Goal: Task Accomplishment & Management: Use online tool/utility

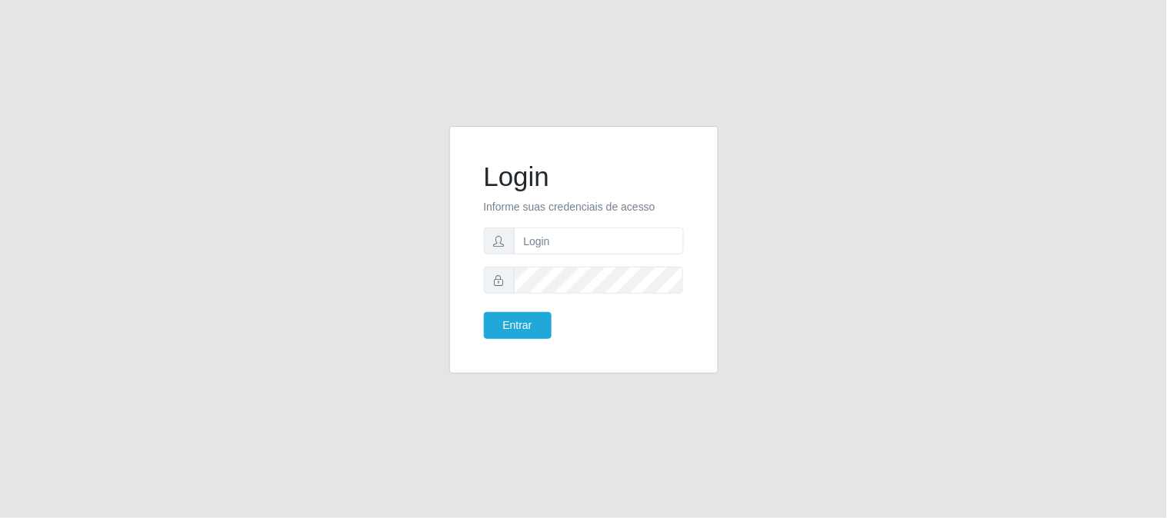
click at [683, 226] on div "Login Informe suas credenciais de acesso Entrar" at bounding box center [583, 249] width 231 height 209
click at [659, 240] on input "text" at bounding box center [599, 241] width 170 height 27
type input "[EMAIL_ADDRESS][DOMAIN_NAME]"
click at [484, 312] on button "Entrar" at bounding box center [518, 325] width 68 height 27
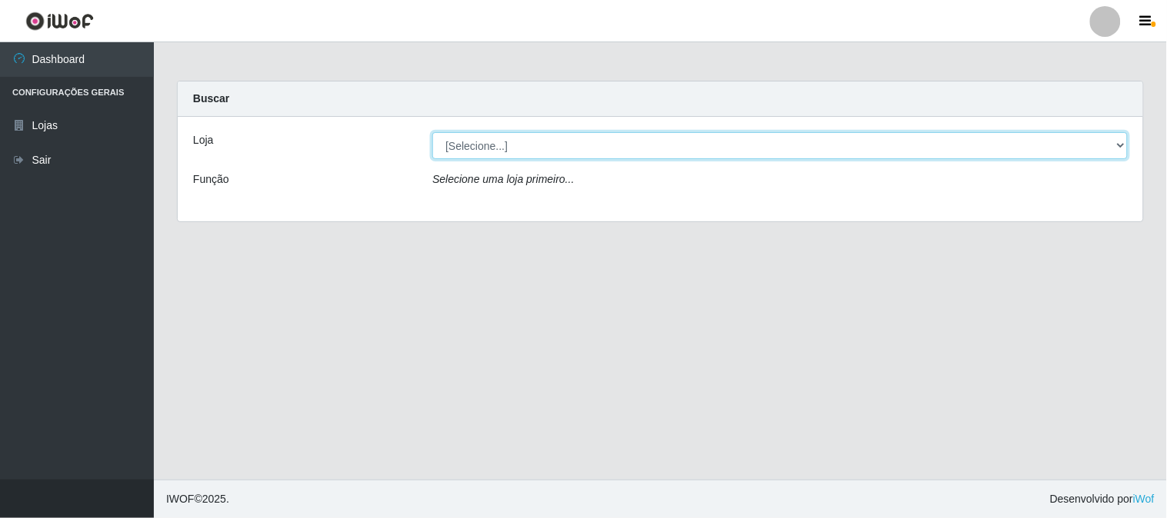
click at [1119, 144] on select "[Selecione...] Queiroz Atacadão - [GEOGRAPHIC_DATA]" at bounding box center [779, 145] width 695 height 27
select select "464"
click at [432, 132] on select "[Selecione...] Queiroz Atacadão - [GEOGRAPHIC_DATA]" at bounding box center [779, 145] width 695 height 27
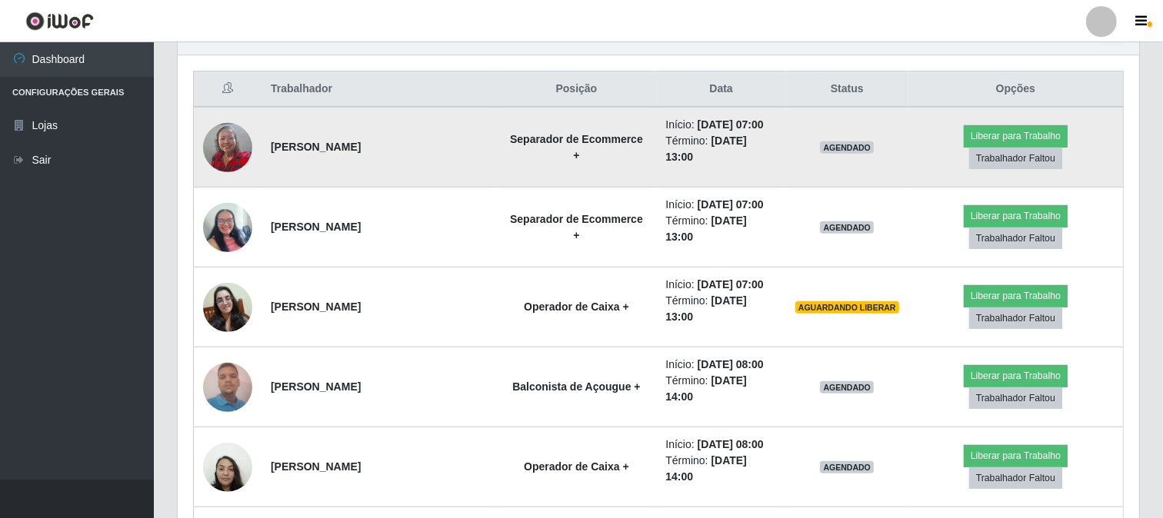
scroll to position [571, 0]
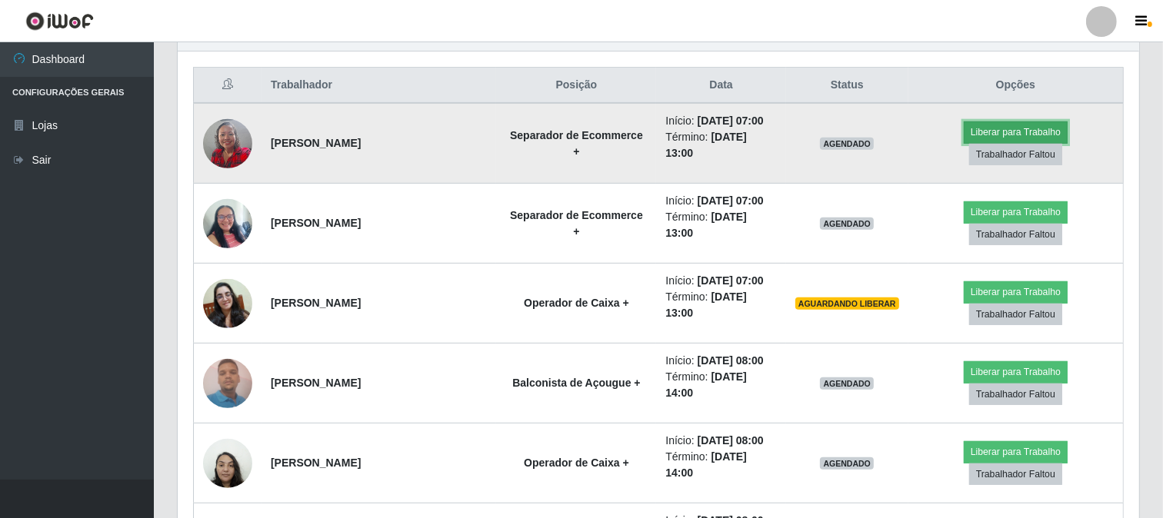
click at [1021, 135] on button "Liberar para Trabalho" at bounding box center [1016, 133] width 104 height 22
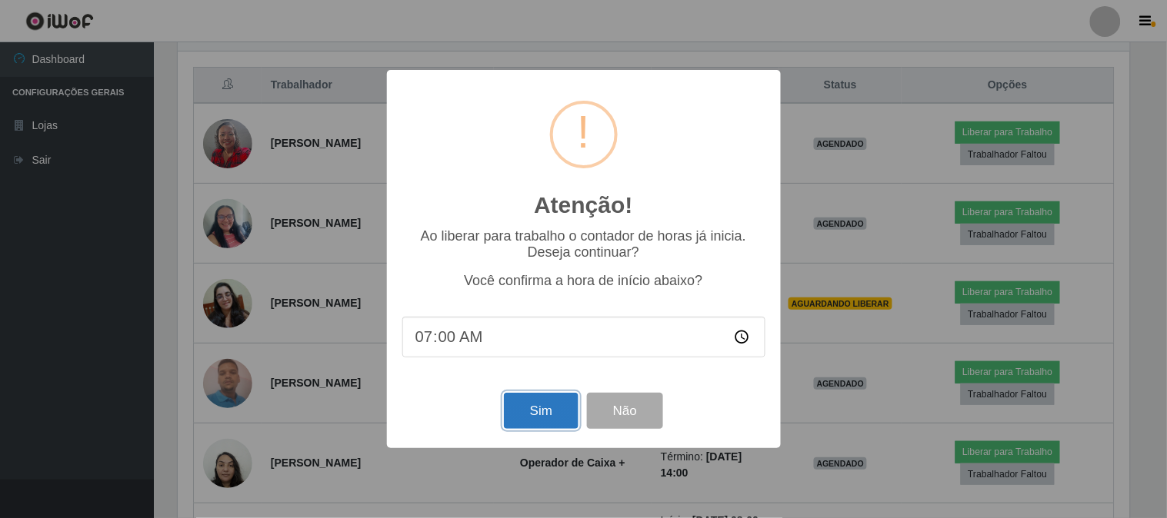
click at [537, 415] on button "Sim" at bounding box center [541, 411] width 75 height 36
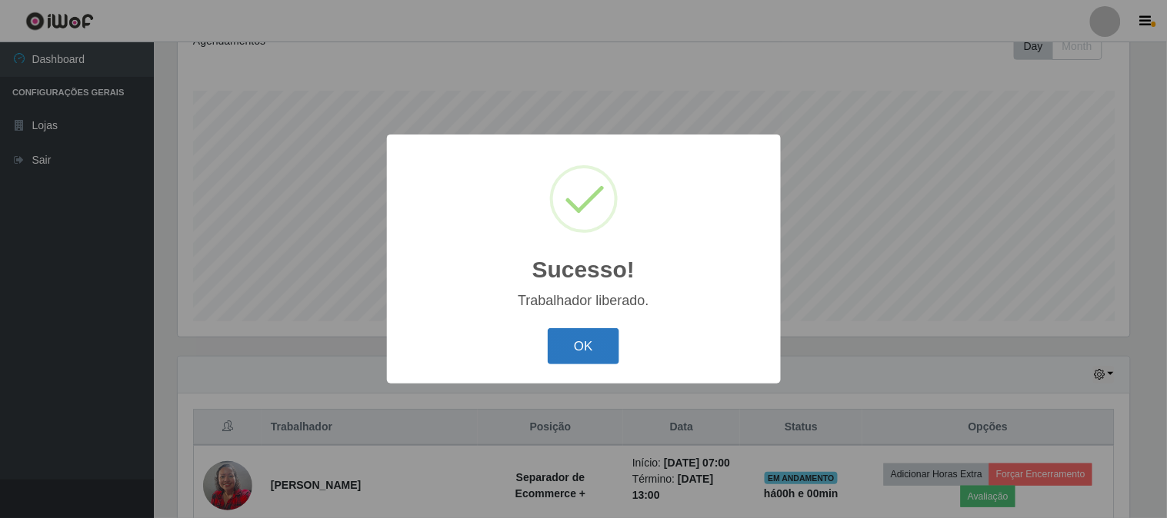
click at [573, 334] on button "OK" at bounding box center [584, 346] width 72 height 36
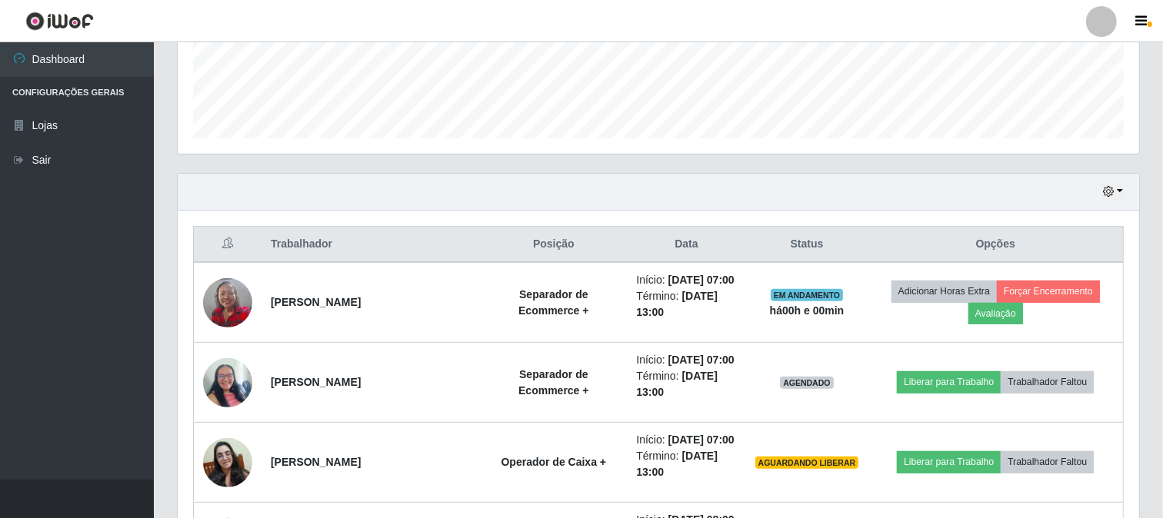
scroll to position [485, 0]
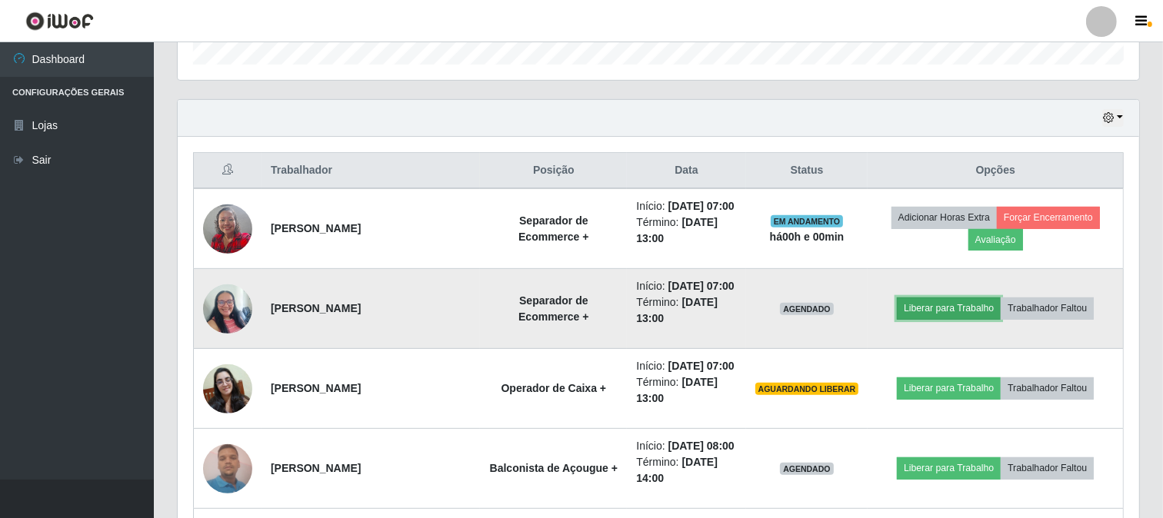
click at [954, 319] on button "Liberar para Trabalho" at bounding box center [949, 309] width 104 height 22
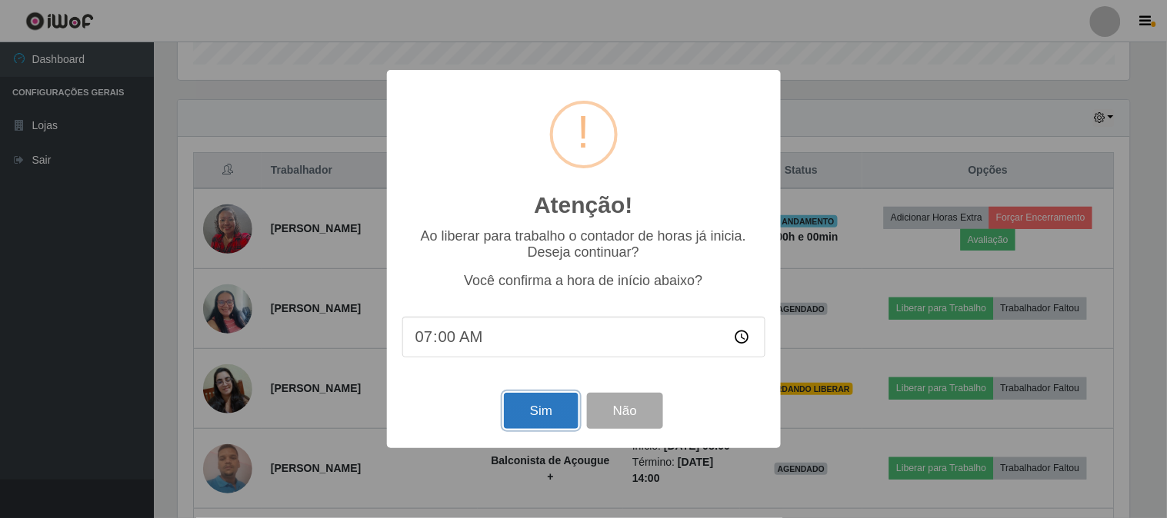
click at [558, 412] on button "Sim" at bounding box center [541, 411] width 75 height 36
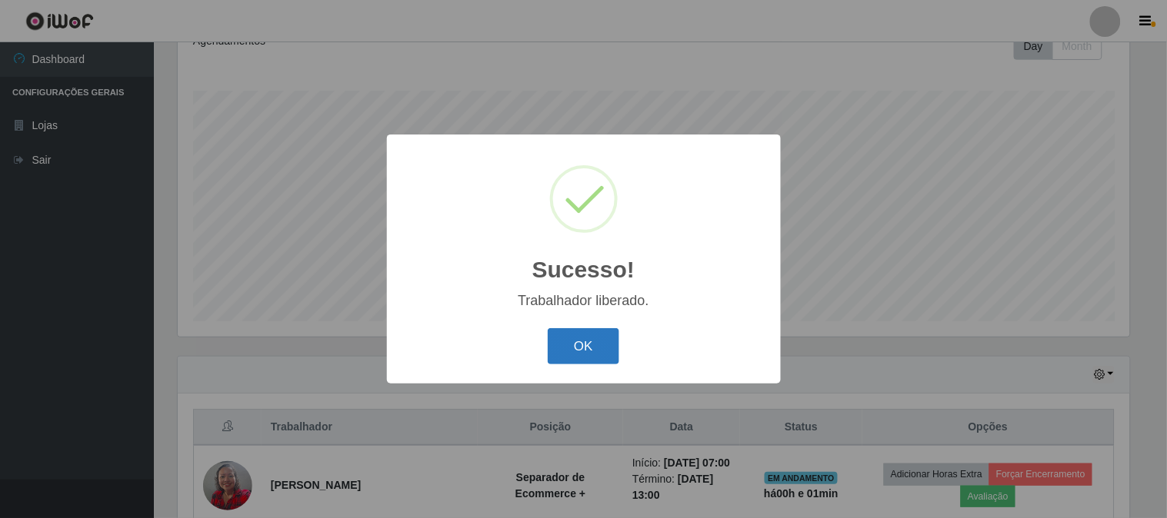
click at [577, 335] on button "OK" at bounding box center [584, 346] width 72 height 36
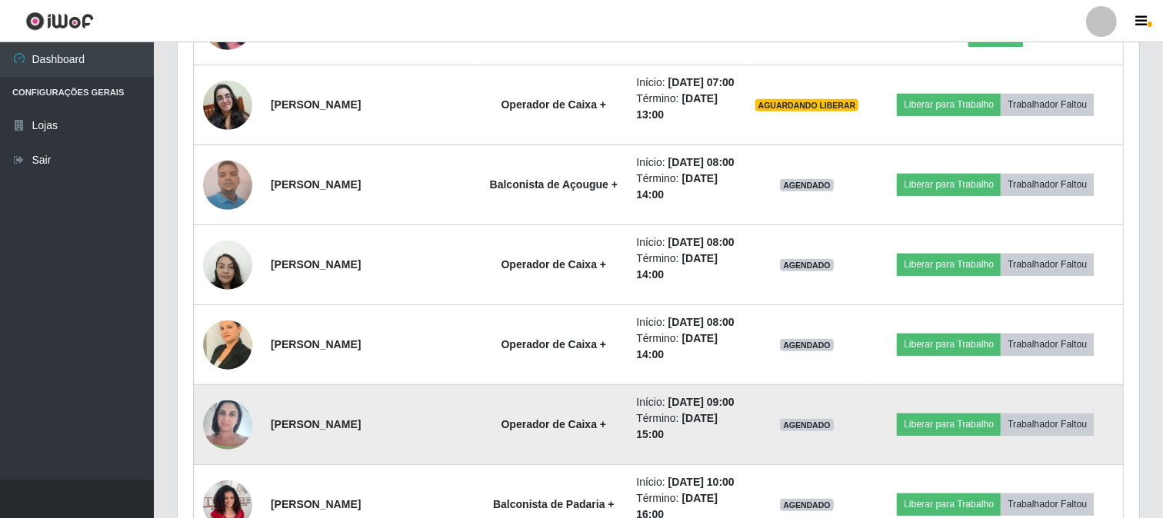
scroll to position [741, 0]
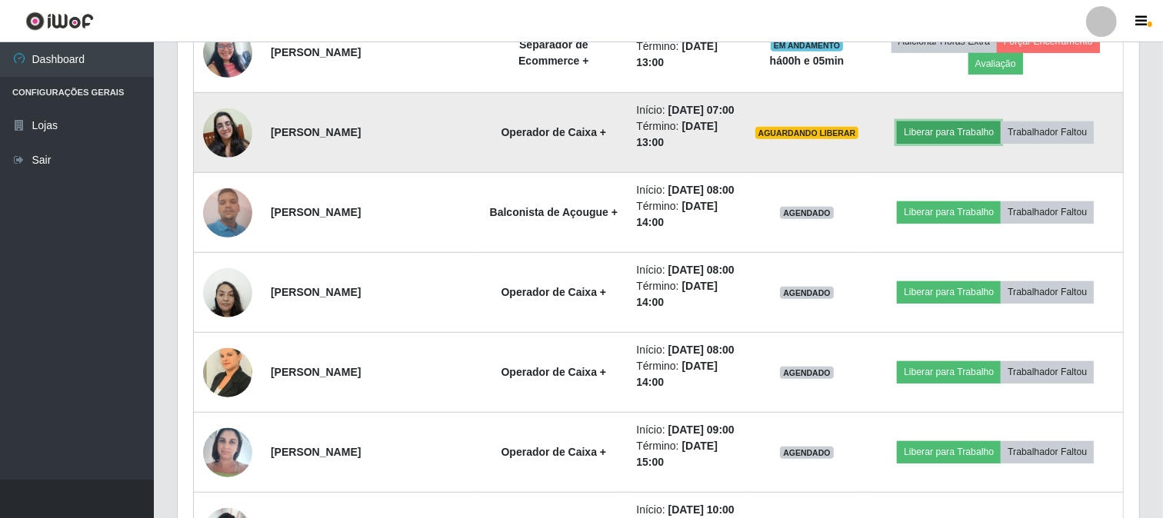
click at [923, 143] on button "Liberar para Trabalho" at bounding box center [949, 133] width 104 height 22
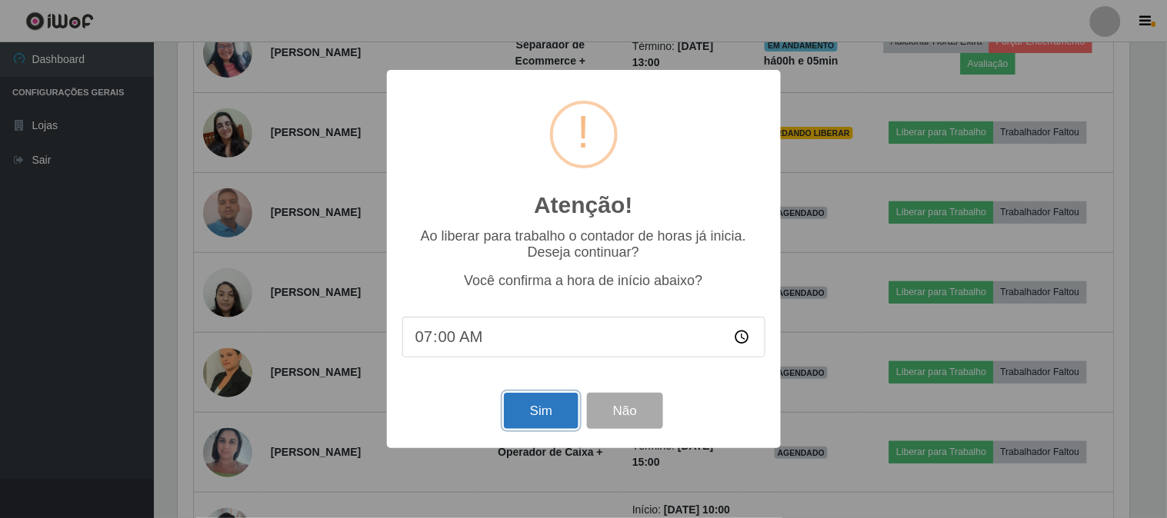
click at [538, 409] on button "Sim" at bounding box center [541, 411] width 75 height 36
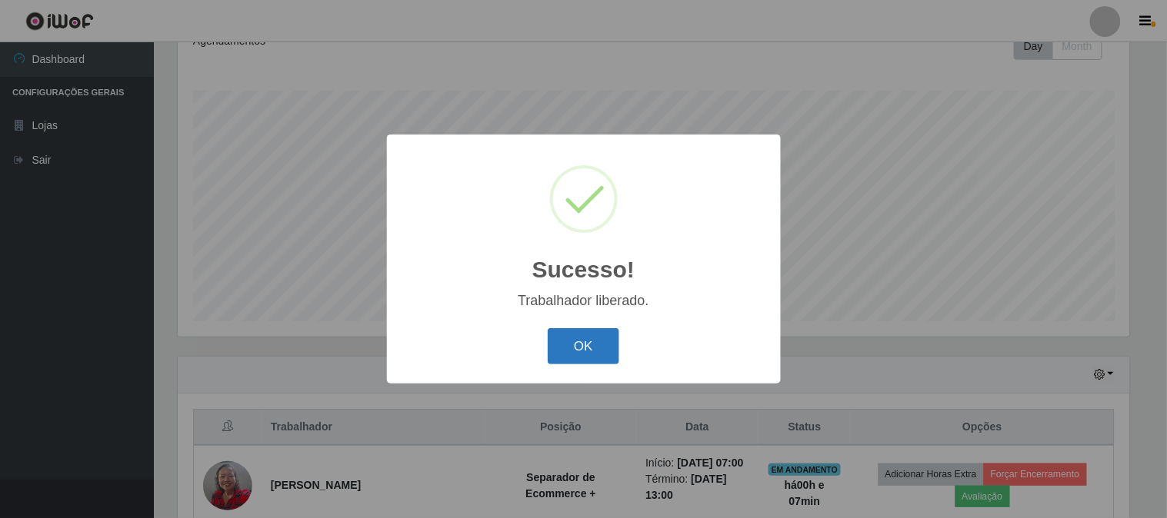
click at [603, 344] on button "OK" at bounding box center [584, 346] width 72 height 36
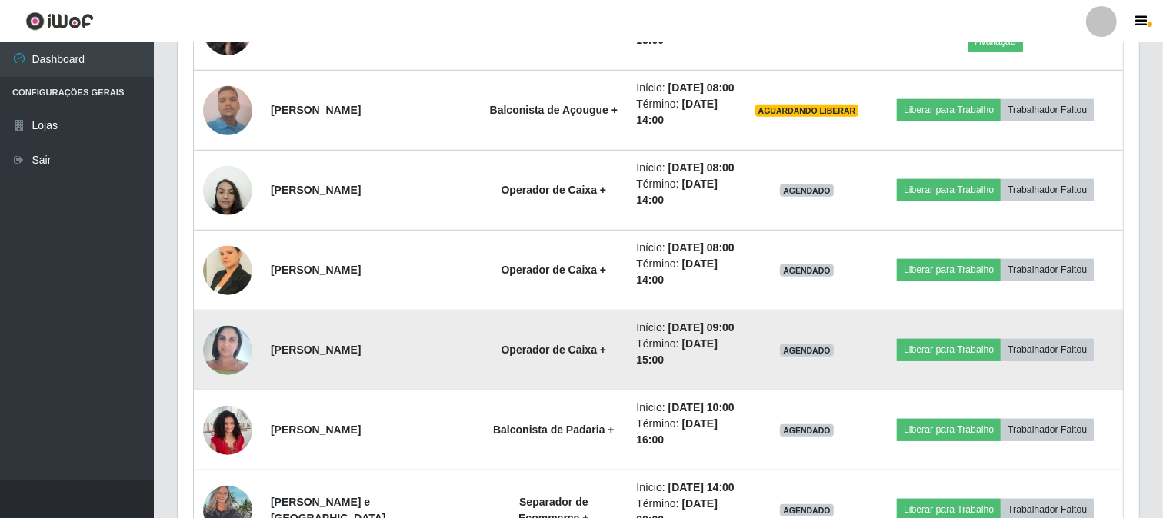
scroll to position [885, 0]
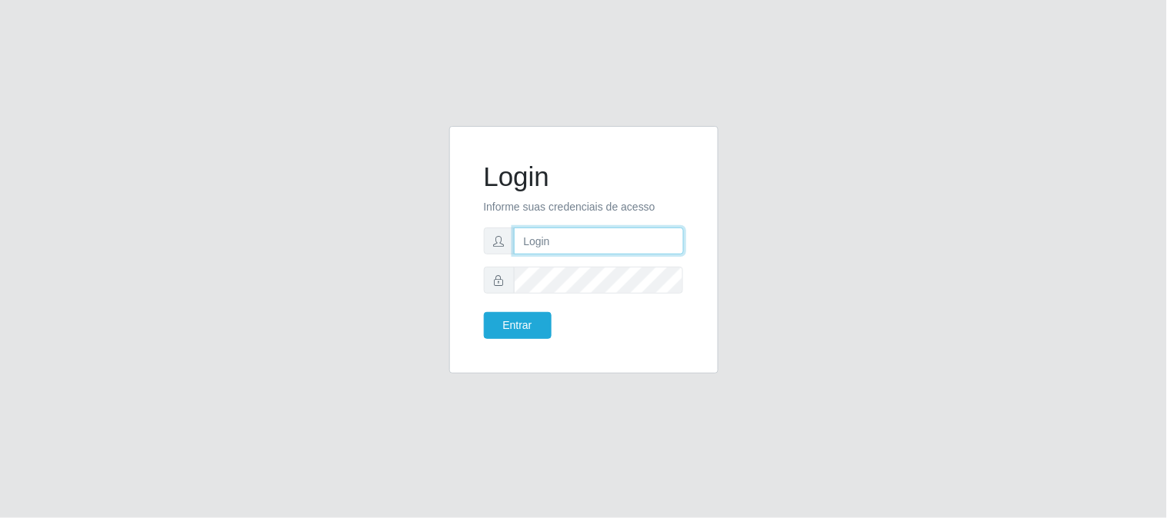
click at [601, 237] on input "text" at bounding box center [599, 241] width 170 height 27
type input "[EMAIL_ADDRESS][DOMAIN_NAME]"
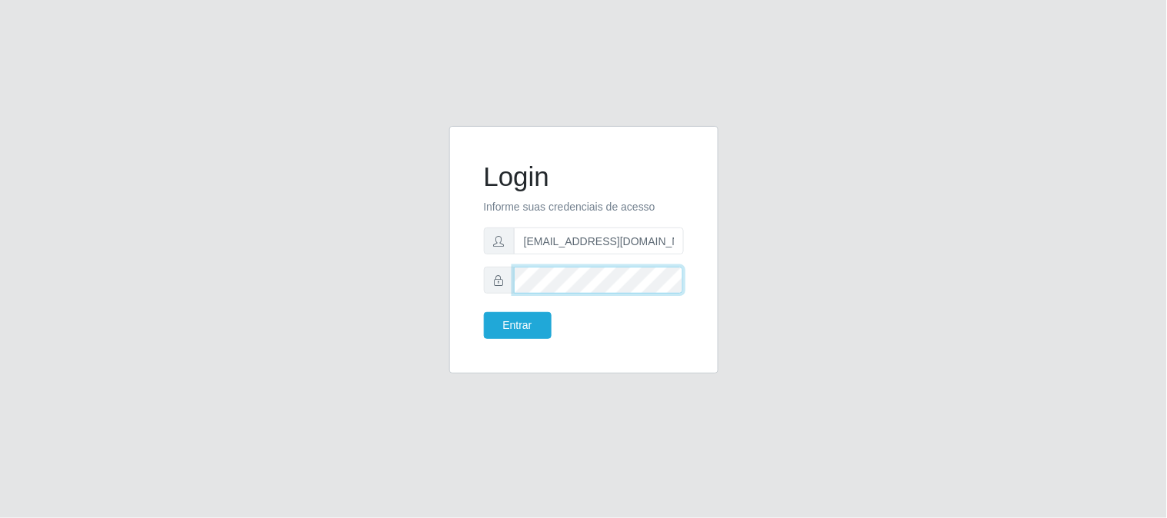
click at [484, 312] on button "Entrar" at bounding box center [518, 325] width 68 height 27
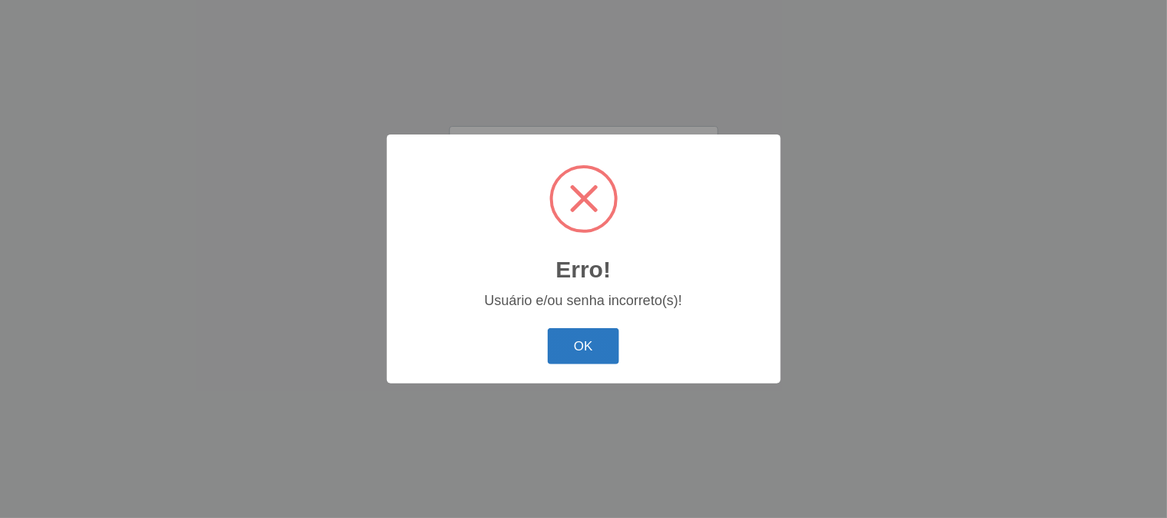
click at [589, 341] on button "OK" at bounding box center [584, 346] width 72 height 36
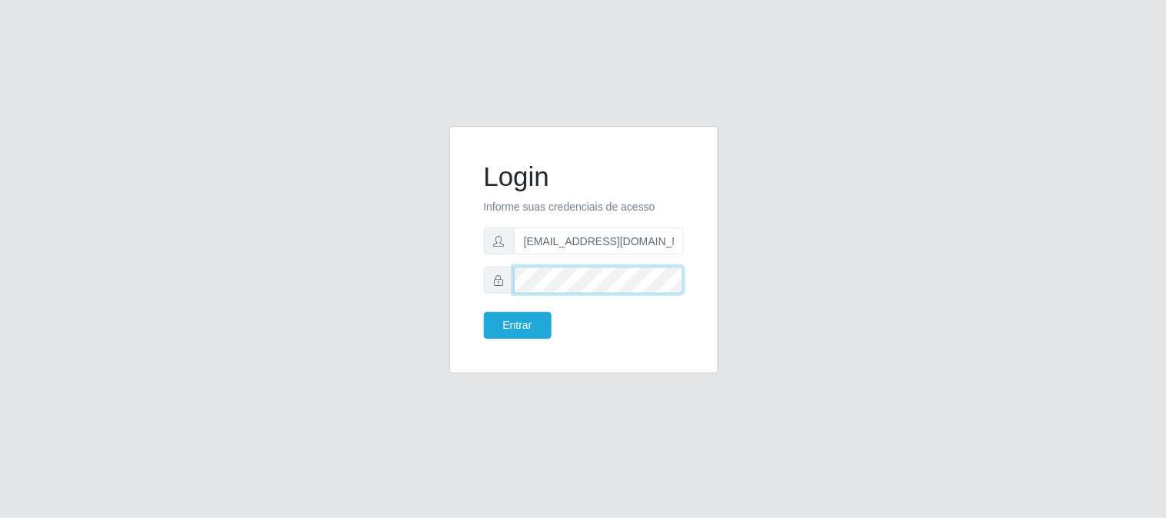
click at [484, 312] on button "Entrar" at bounding box center [518, 325] width 68 height 27
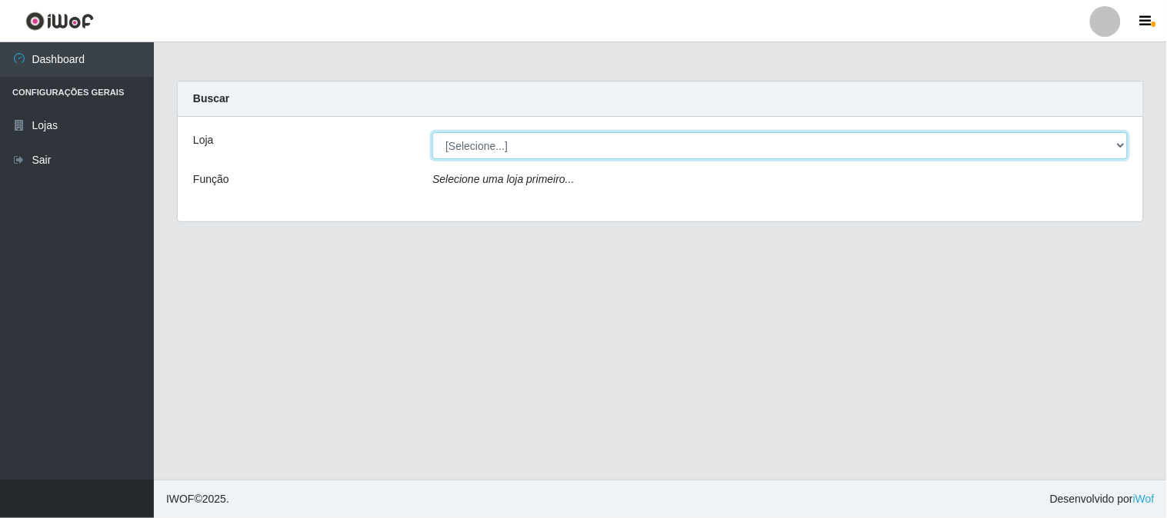
click at [1120, 145] on select "[Selecione...] Queiroz Atacadão - [GEOGRAPHIC_DATA]" at bounding box center [779, 145] width 695 height 27
select select "464"
click at [432, 132] on select "[Selecione...] Queiroz Atacadão - [GEOGRAPHIC_DATA]" at bounding box center [779, 145] width 695 height 27
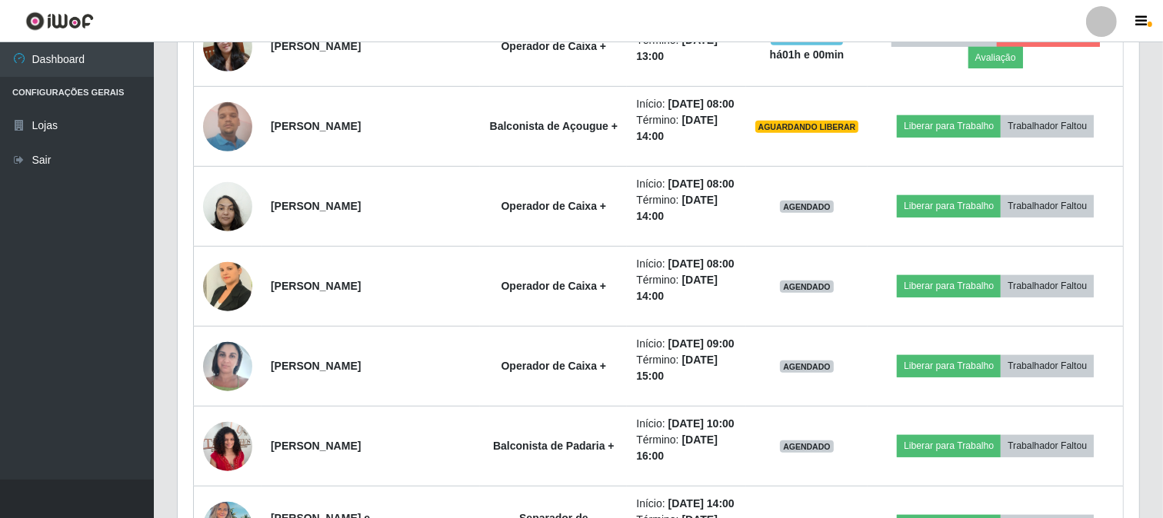
scroll to position [854, 0]
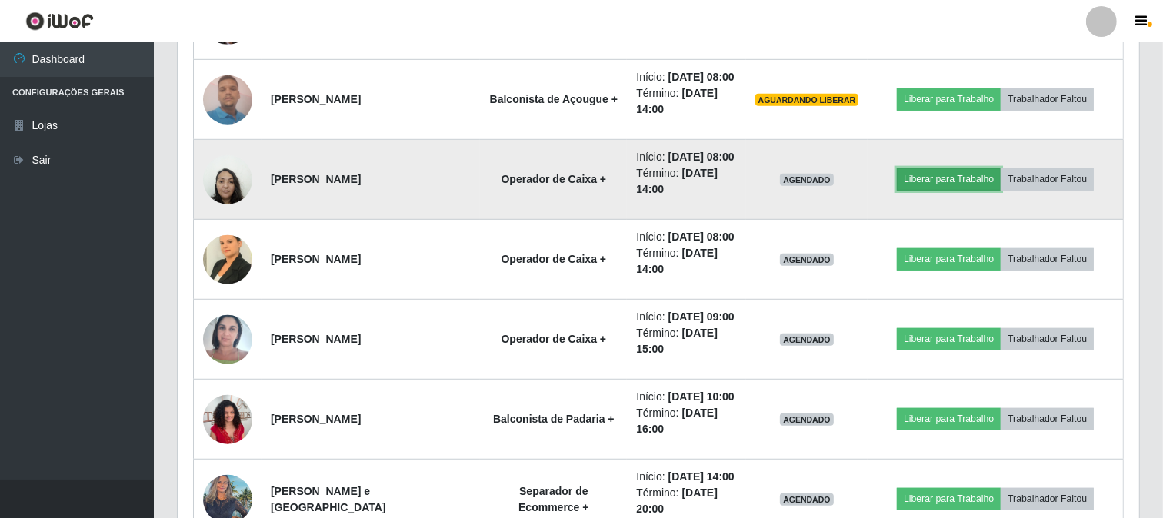
click at [965, 190] on button "Liberar para Trabalho" at bounding box center [949, 179] width 104 height 22
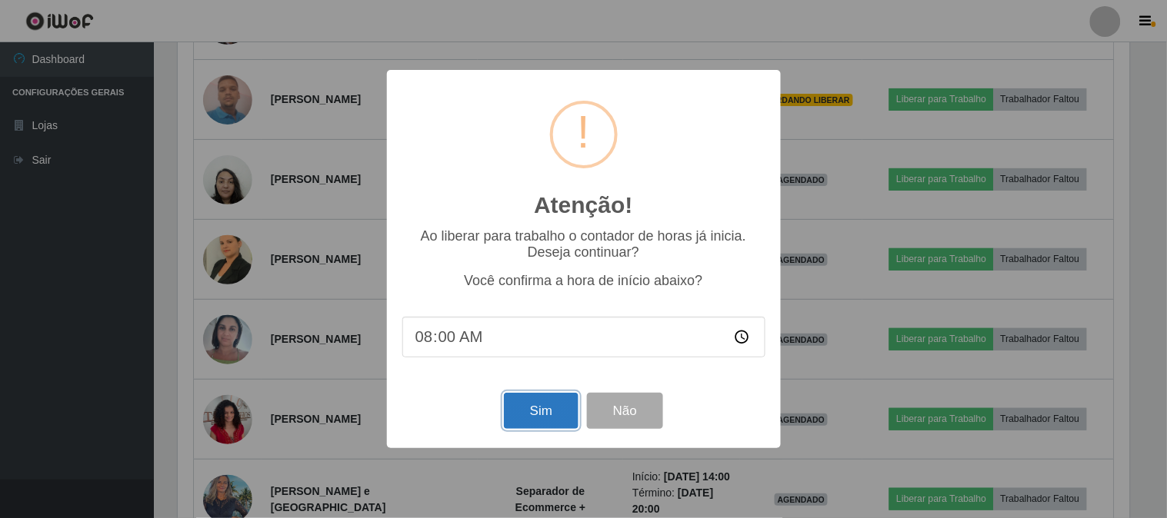
click at [550, 419] on button "Sim" at bounding box center [541, 411] width 75 height 36
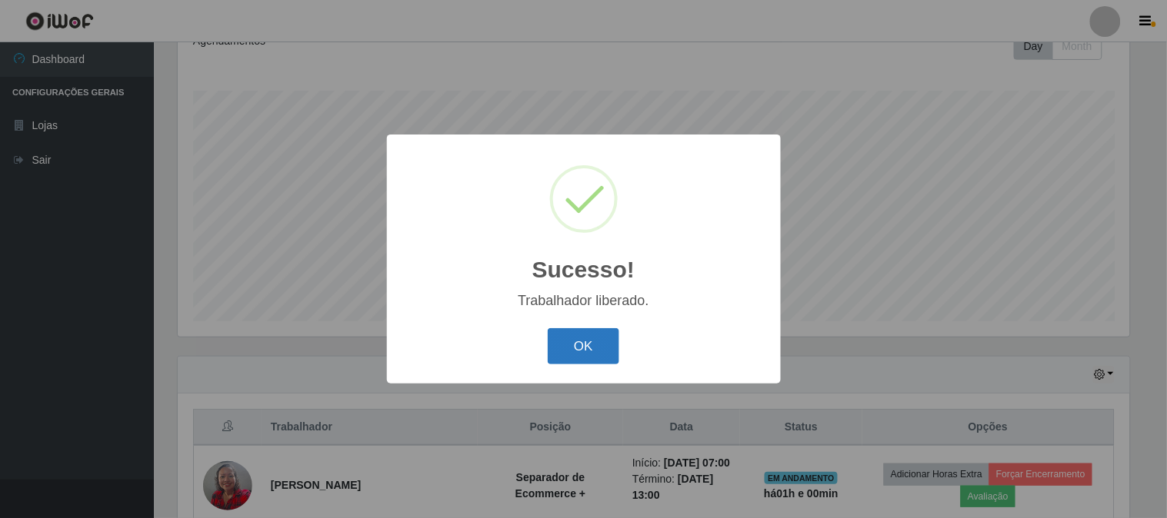
click at [569, 354] on button "OK" at bounding box center [584, 346] width 72 height 36
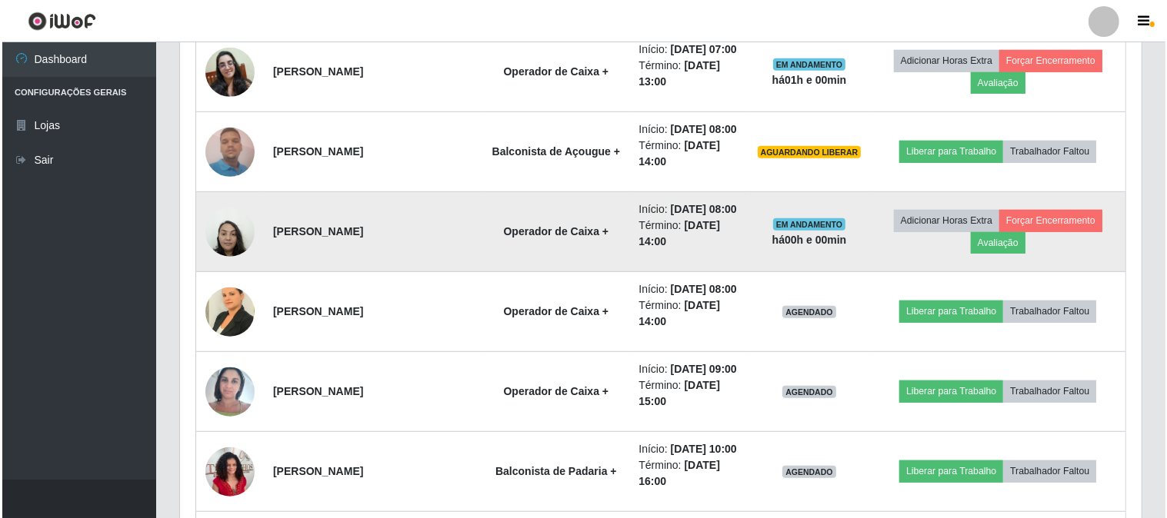
scroll to position [997, 0]
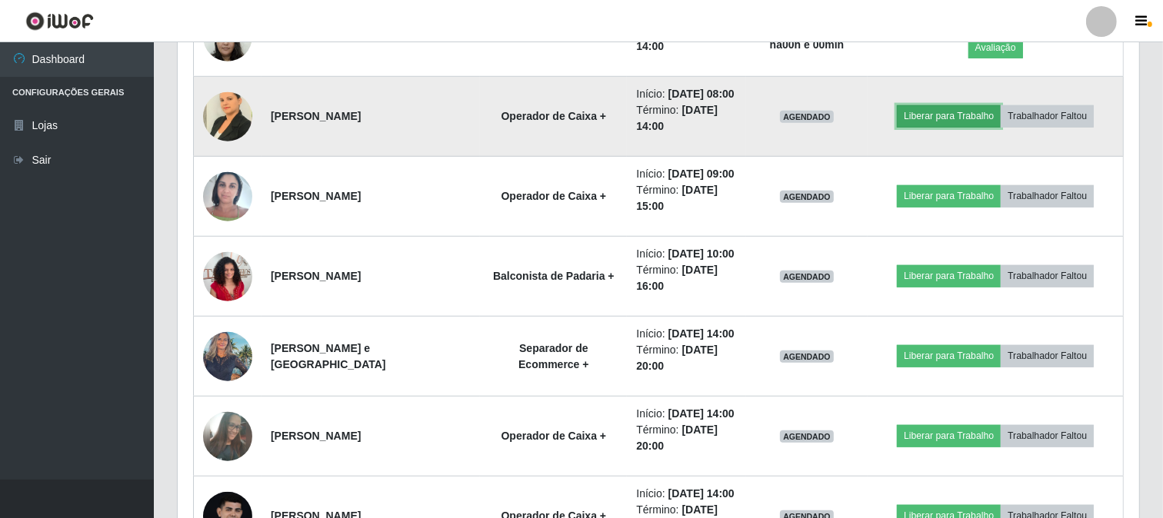
click at [957, 127] on button "Liberar para Trabalho" at bounding box center [949, 116] width 104 height 22
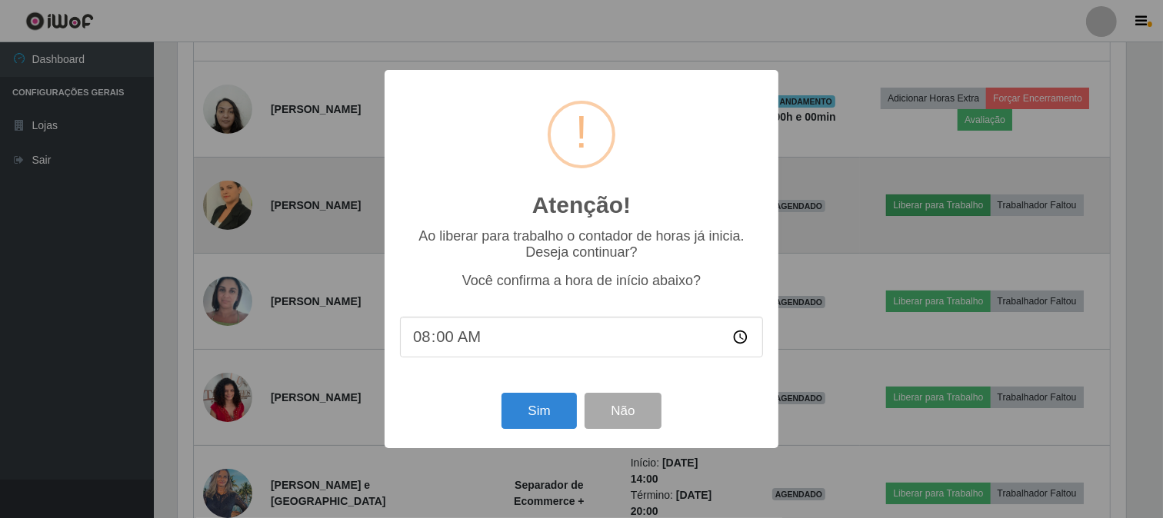
scroll to position [318, 951]
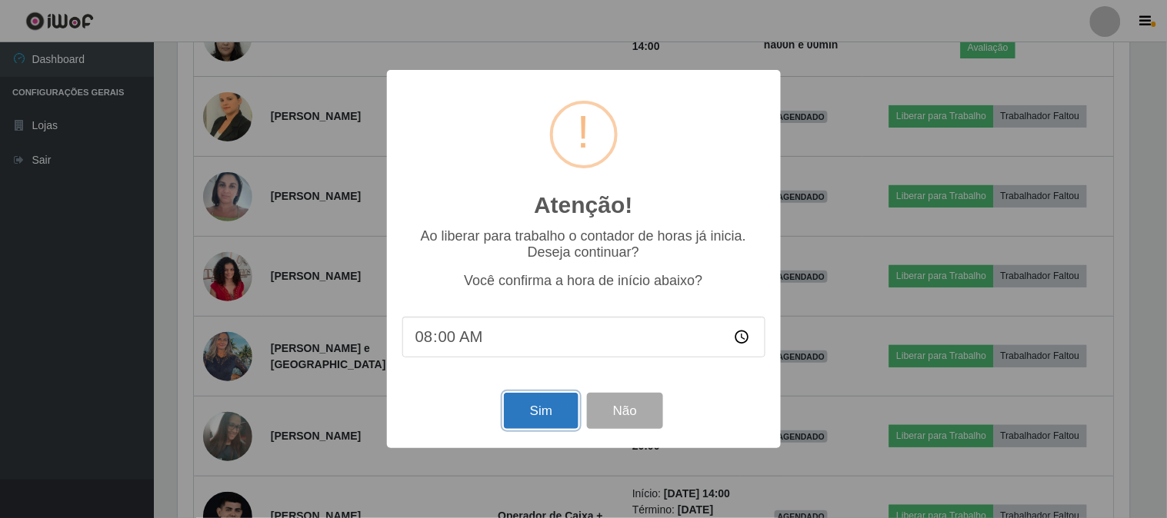
click at [558, 413] on button "Sim" at bounding box center [541, 411] width 75 height 36
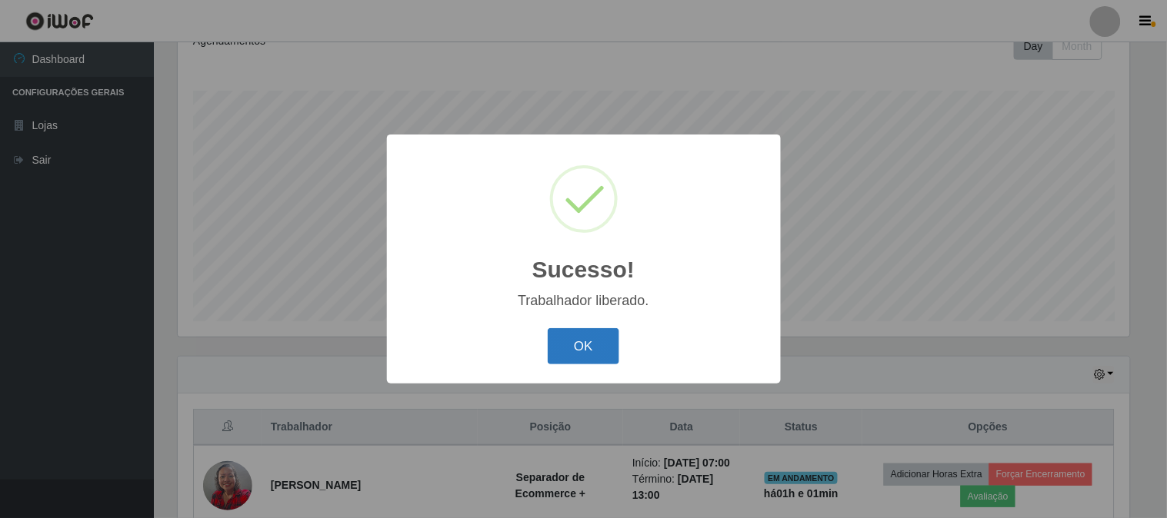
click at [561, 363] on button "OK" at bounding box center [584, 346] width 72 height 36
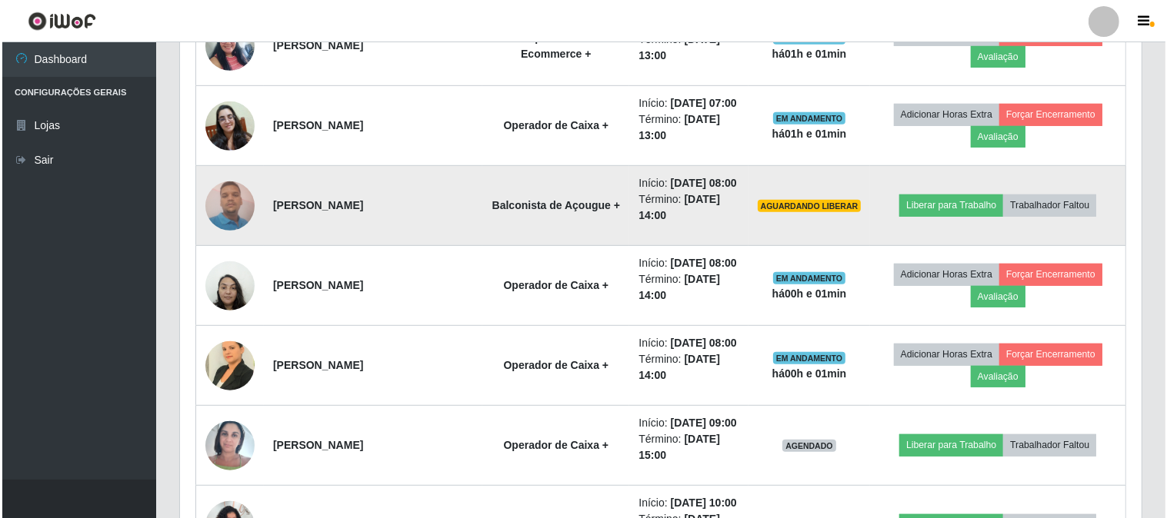
scroll to position [741, 0]
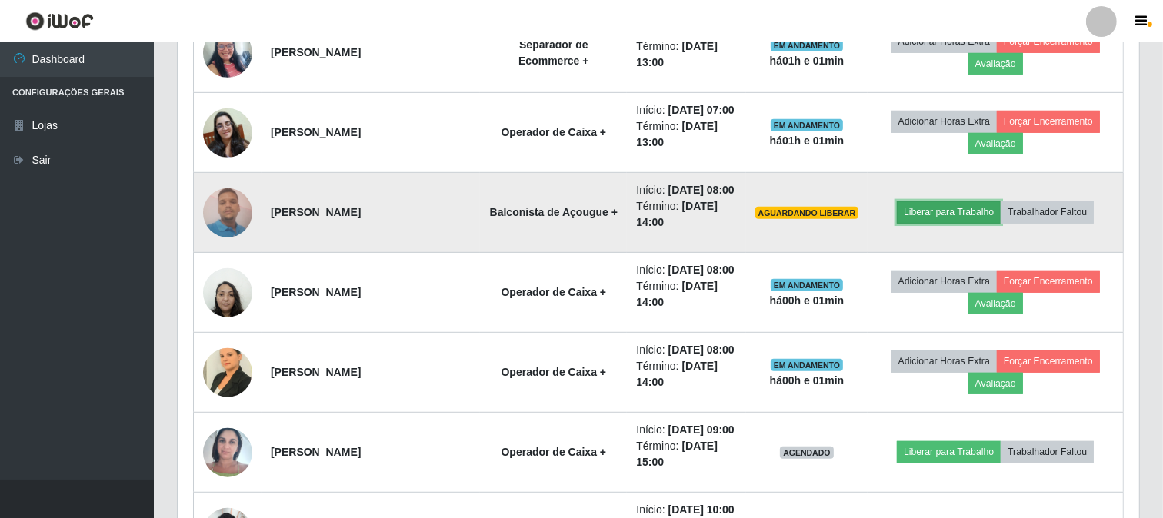
click at [981, 223] on button "Liberar para Trabalho" at bounding box center [949, 212] width 104 height 22
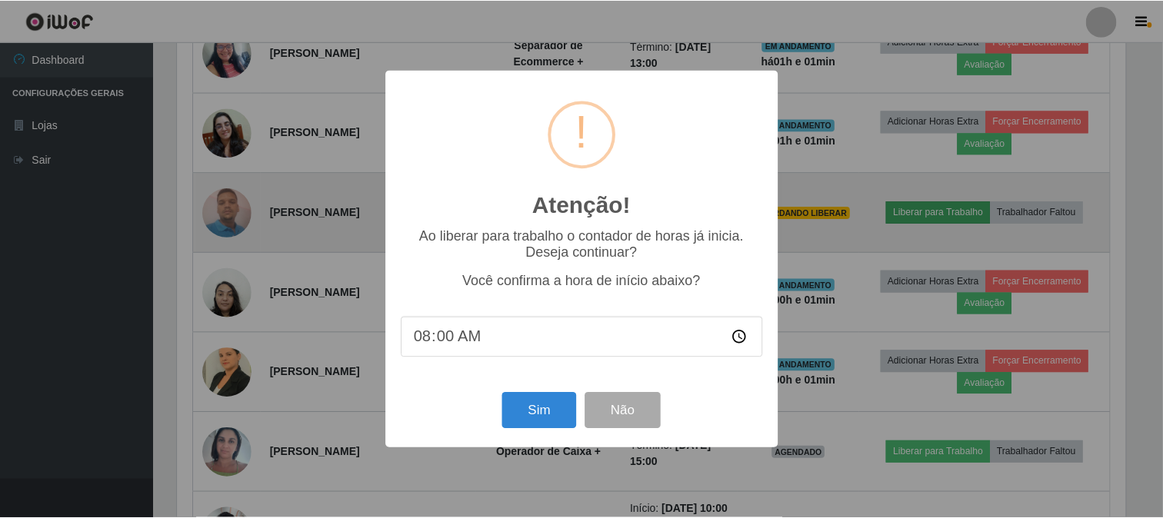
scroll to position [318, 951]
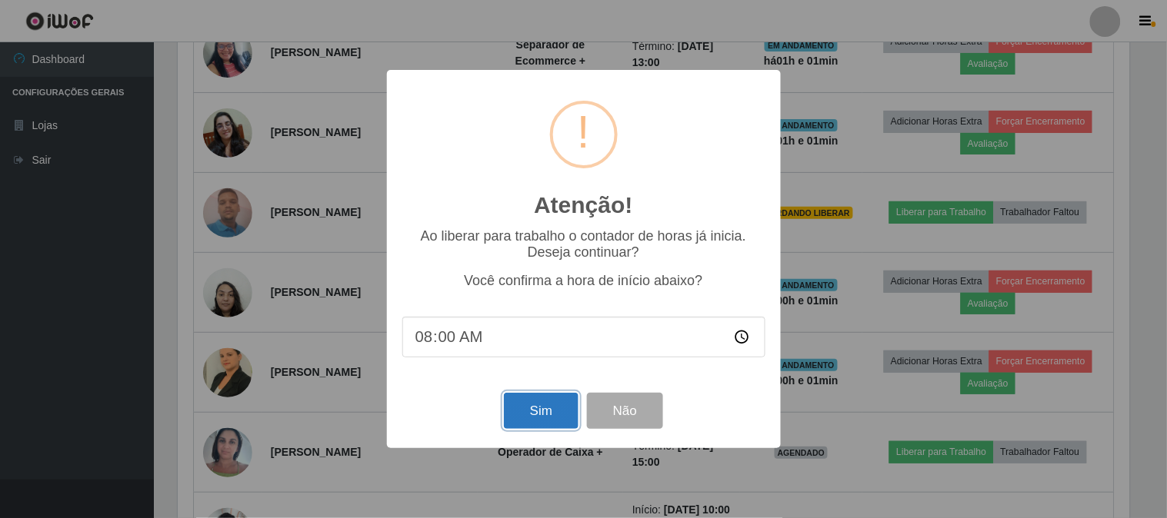
click at [541, 411] on button "Sim" at bounding box center [541, 411] width 75 height 36
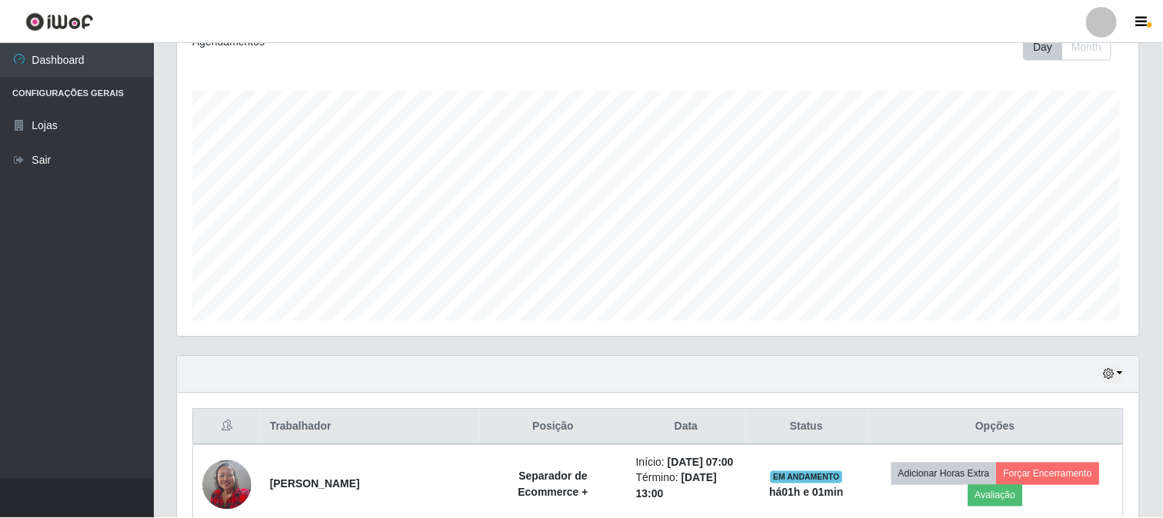
scroll to position [0, 0]
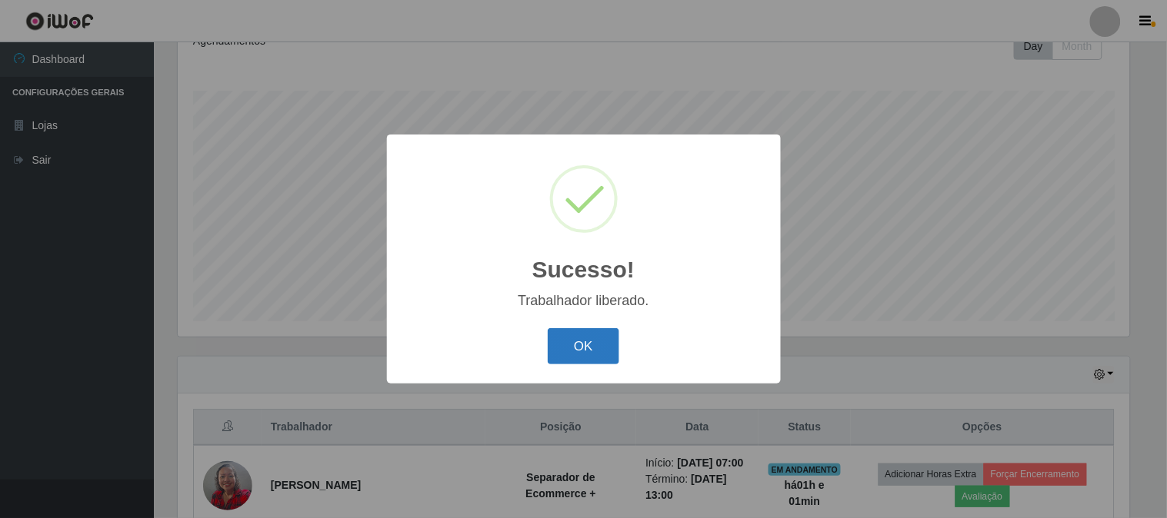
click at [575, 347] on button "OK" at bounding box center [584, 346] width 72 height 36
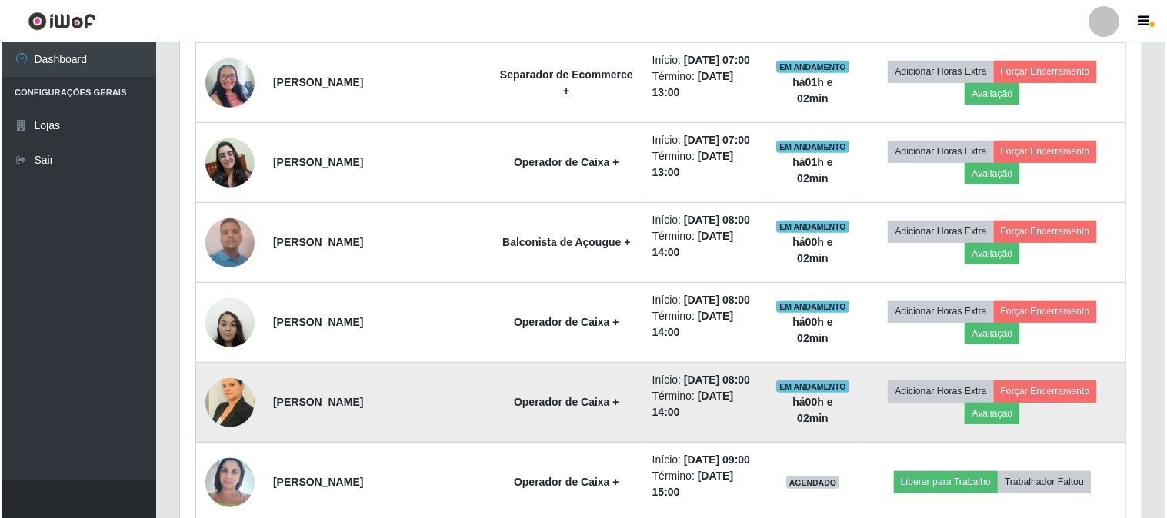
scroll to position [741, 0]
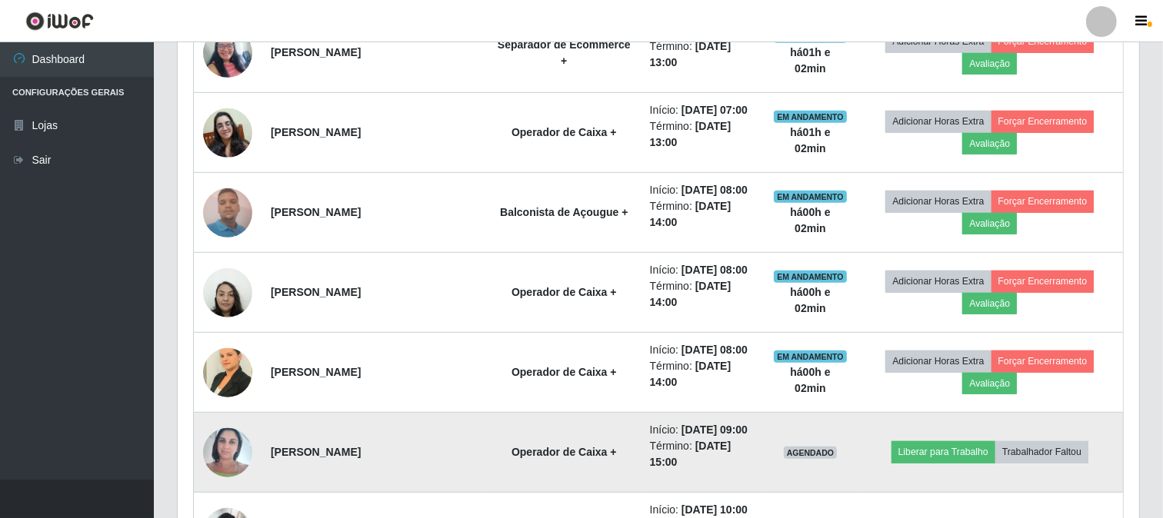
drag, startPoint x: 251, startPoint y: 383, endPoint x: 327, endPoint y: 416, distance: 83.0
click at [255, 390] on td at bounding box center [228, 373] width 68 height 80
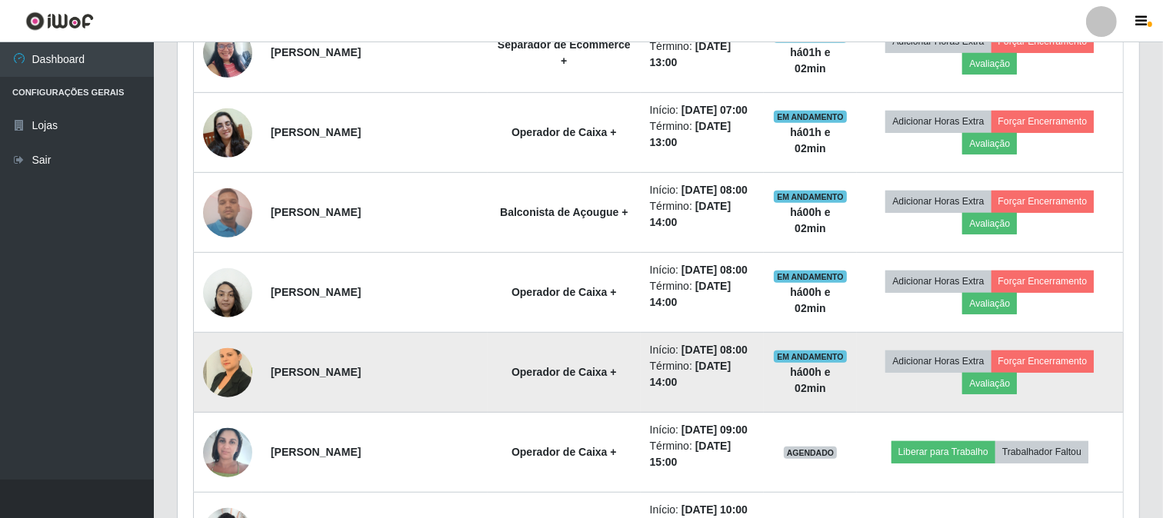
click at [221, 367] on img at bounding box center [227, 372] width 49 height 65
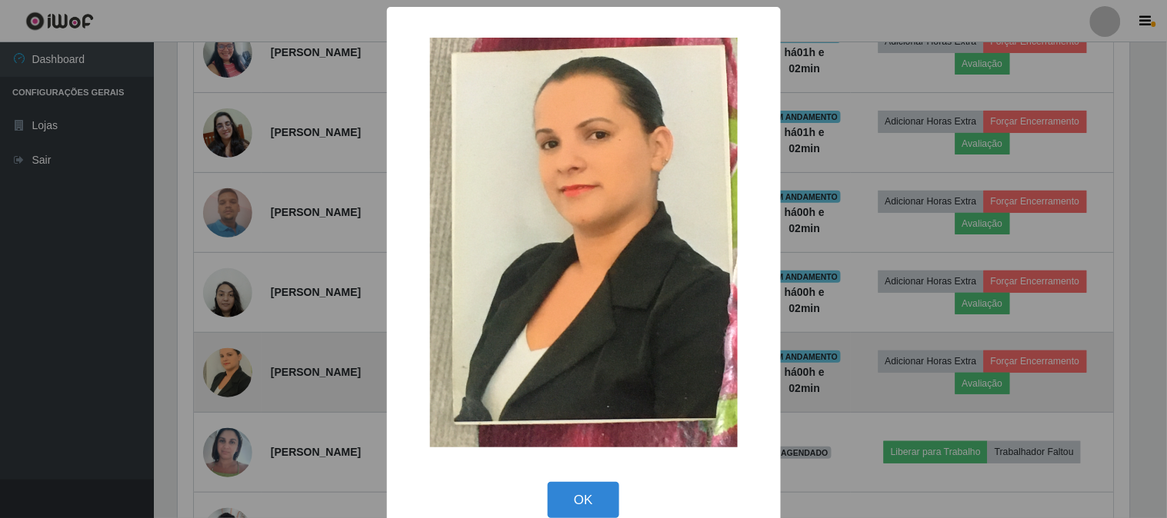
click at [221, 367] on div "× OK Cancel" at bounding box center [583, 259] width 1167 height 518
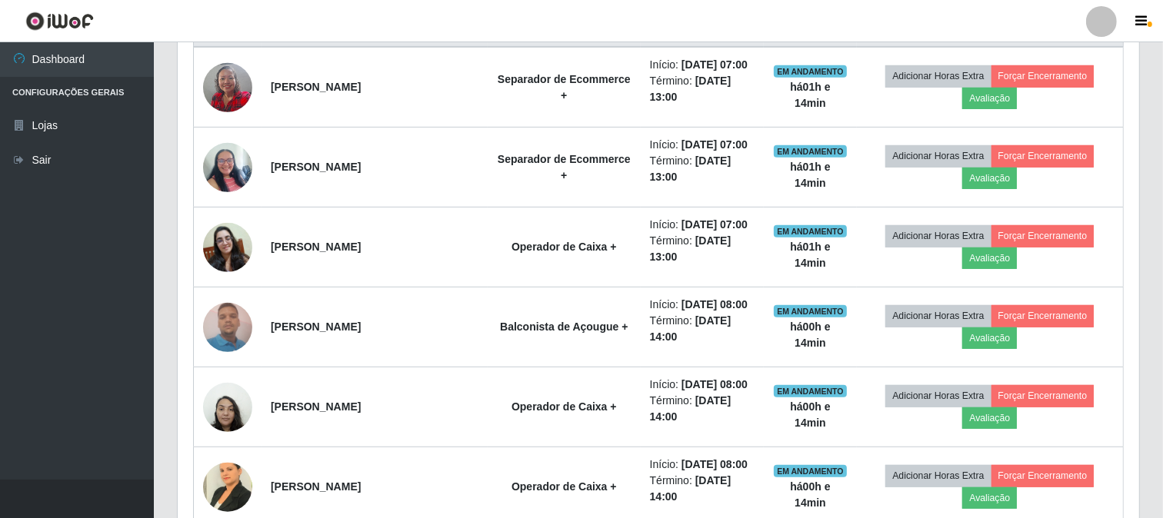
scroll to position [571, 0]
